Goal: Check status: Check status

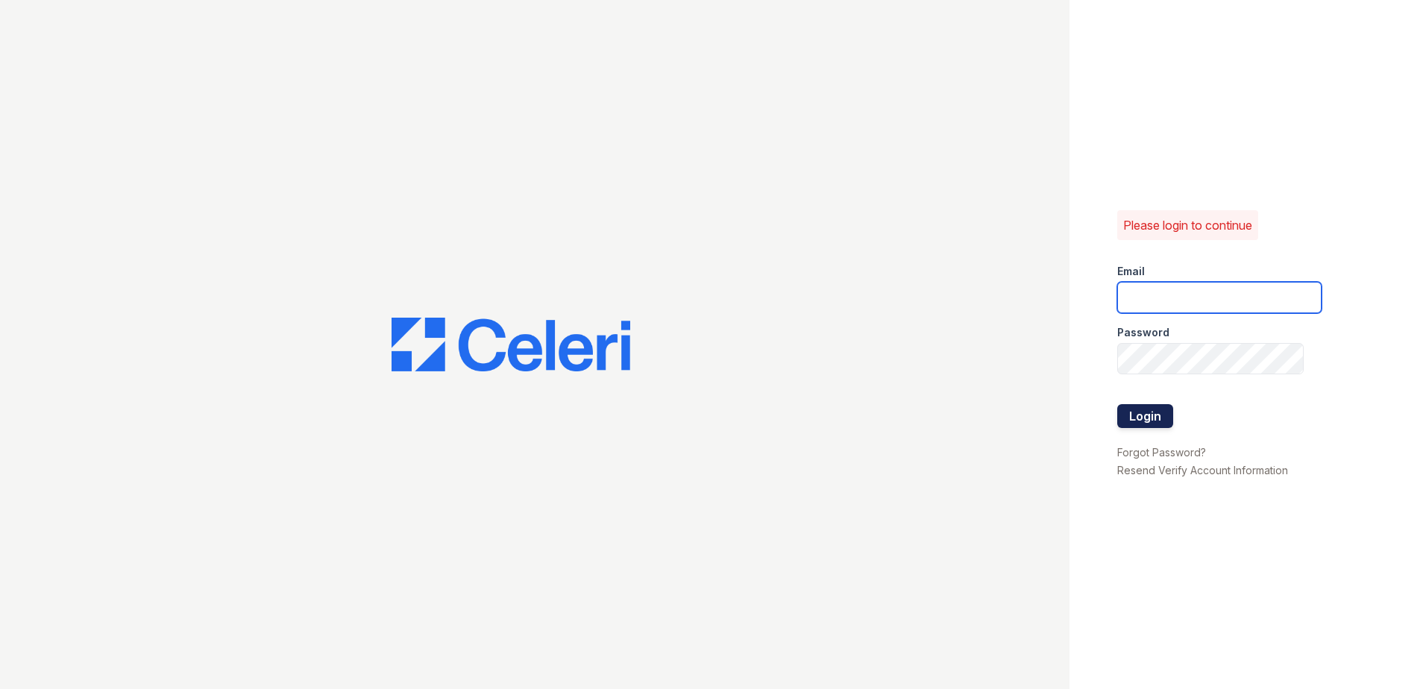
type input "sgasanov@trinity-pm.com"
click at [1127, 425] on button "Login" at bounding box center [1145, 416] width 56 height 24
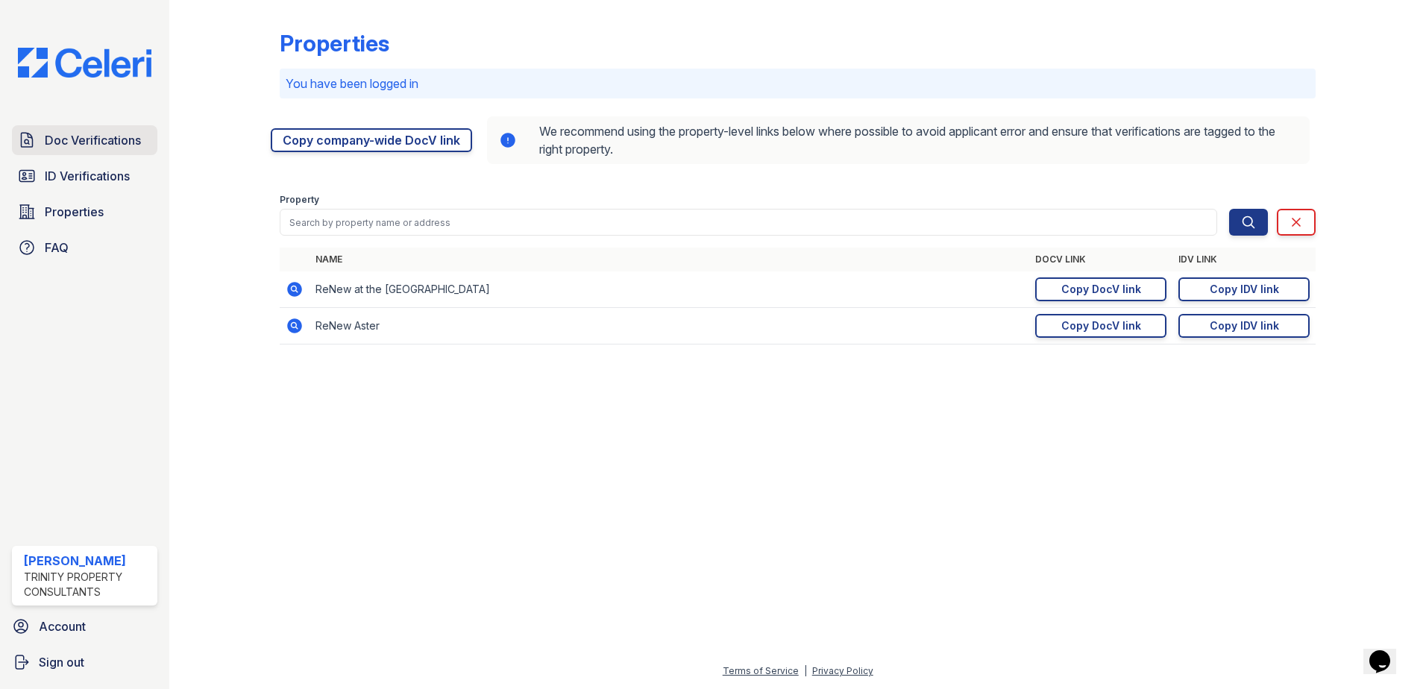
click at [93, 153] on link "Doc Verifications" at bounding box center [84, 140] width 145 height 30
